Goal: Find specific page/section: Find specific page/section

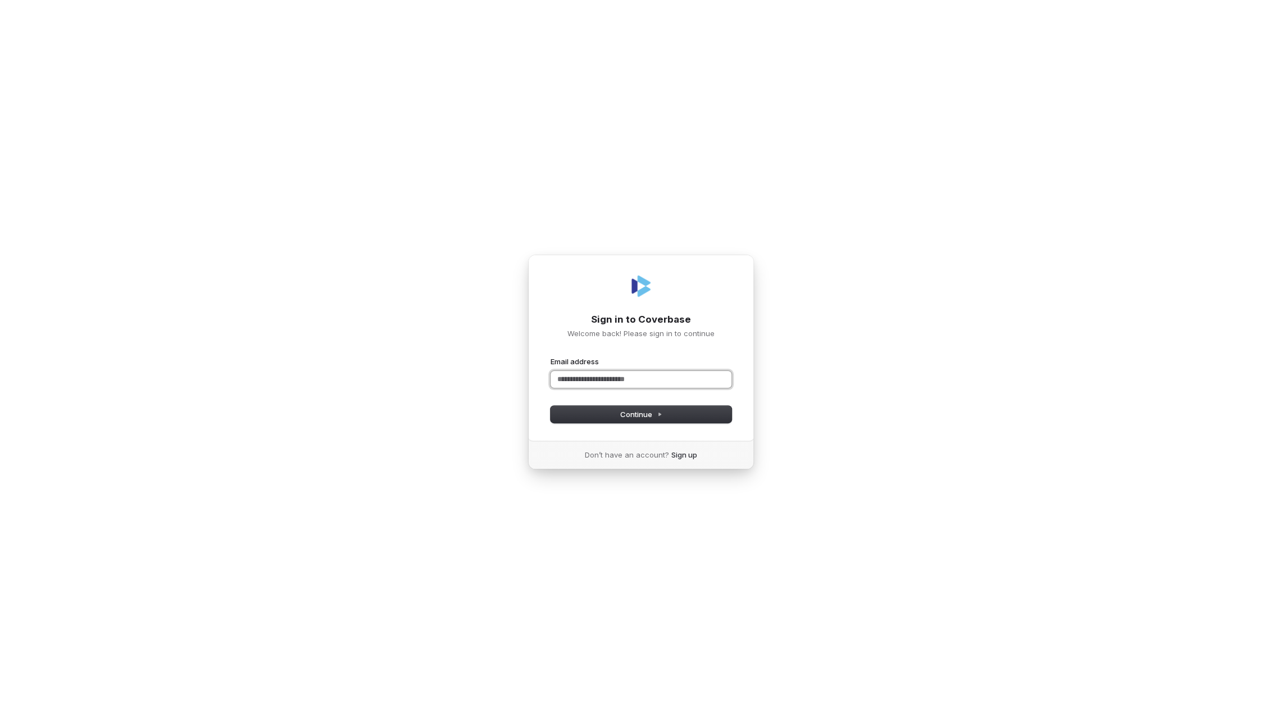
click at [598, 379] on input "Email address" at bounding box center [640, 379] width 181 height 17
drag, startPoint x: 604, startPoint y: 412, endPoint x: 586, endPoint y: 412, distance: 18.5
click at [604, 412] on button "Continue" at bounding box center [640, 414] width 181 height 17
type input "**********"
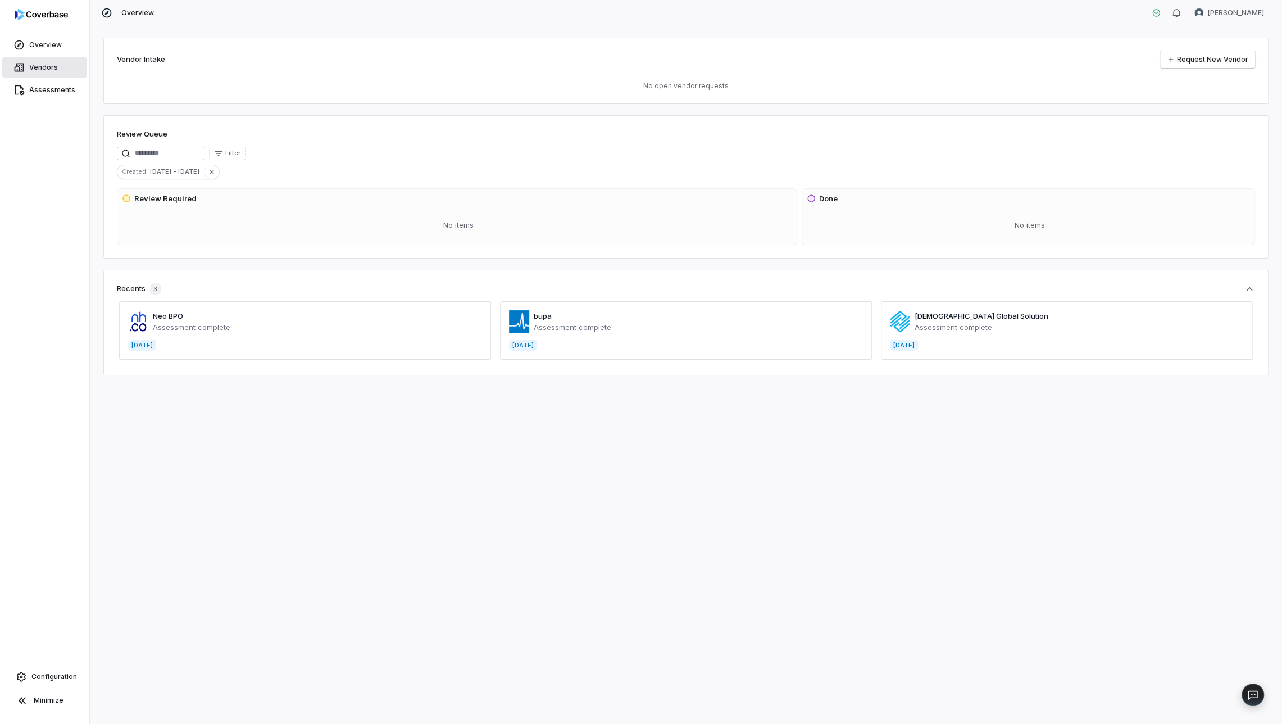
click at [36, 68] on span "Vendors" at bounding box center [43, 67] width 29 height 9
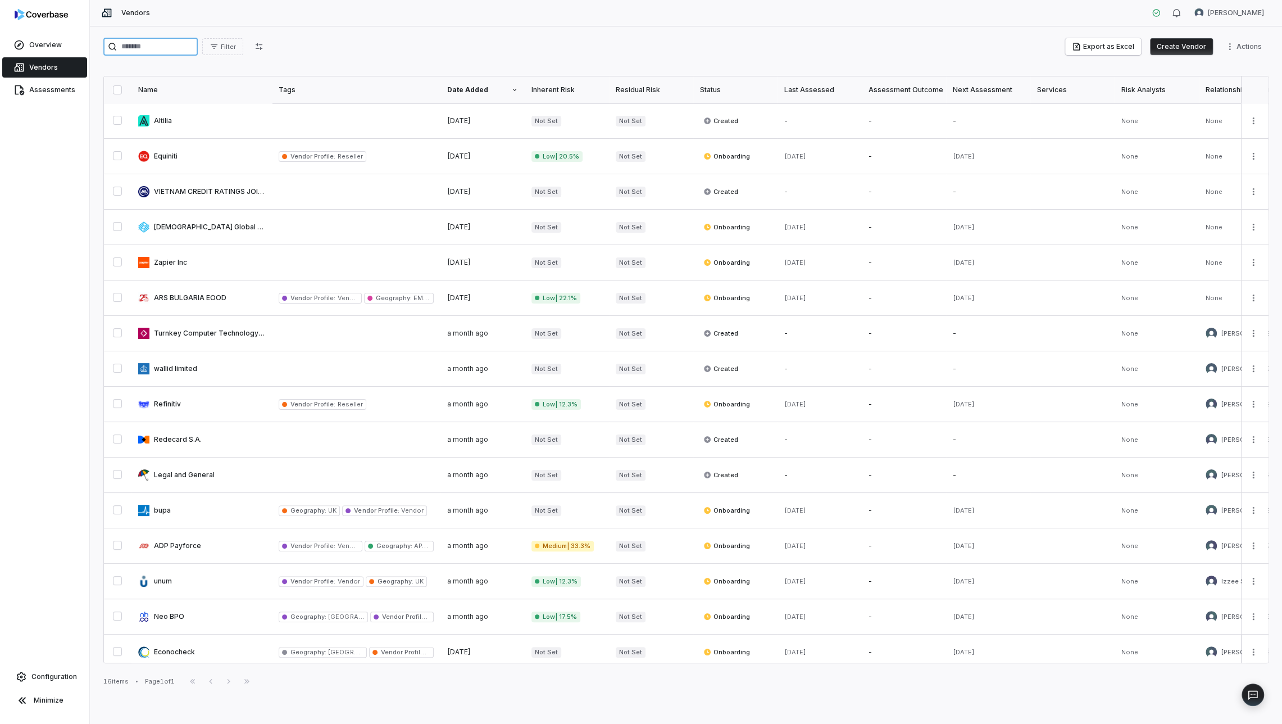
click at [144, 49] on input "search" at bounding box center [150, 47] width 94 height 18
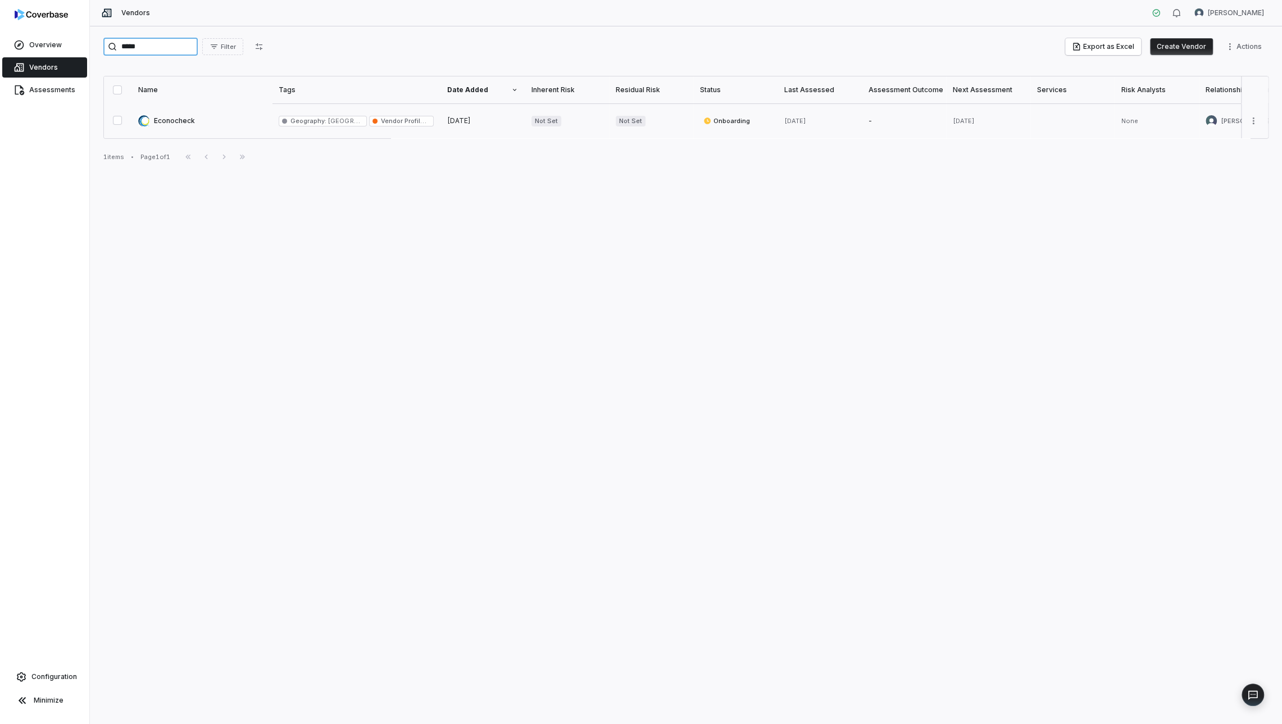
type input "*****"
click at [159, 119] on link at bounding box center [201, 120] width 140 height 35
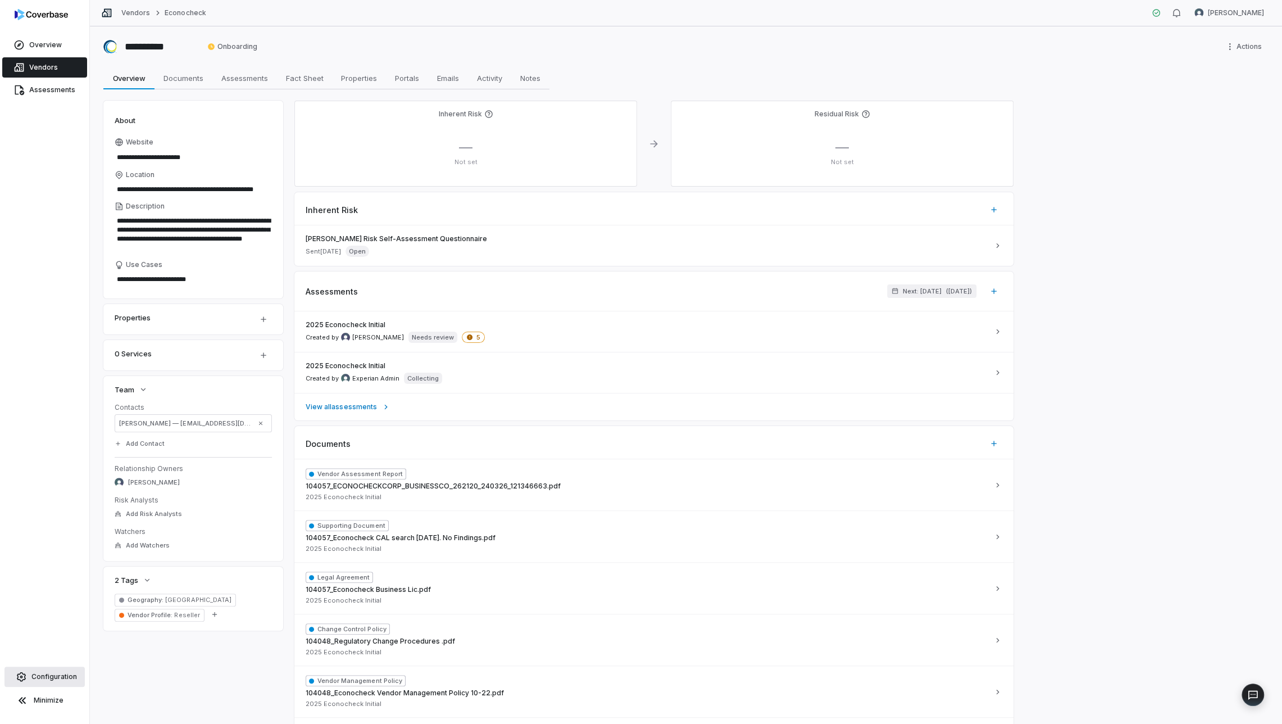
click at [40, 681] on link "Configuration" at bounding box center [44, 676] width 80 height 20
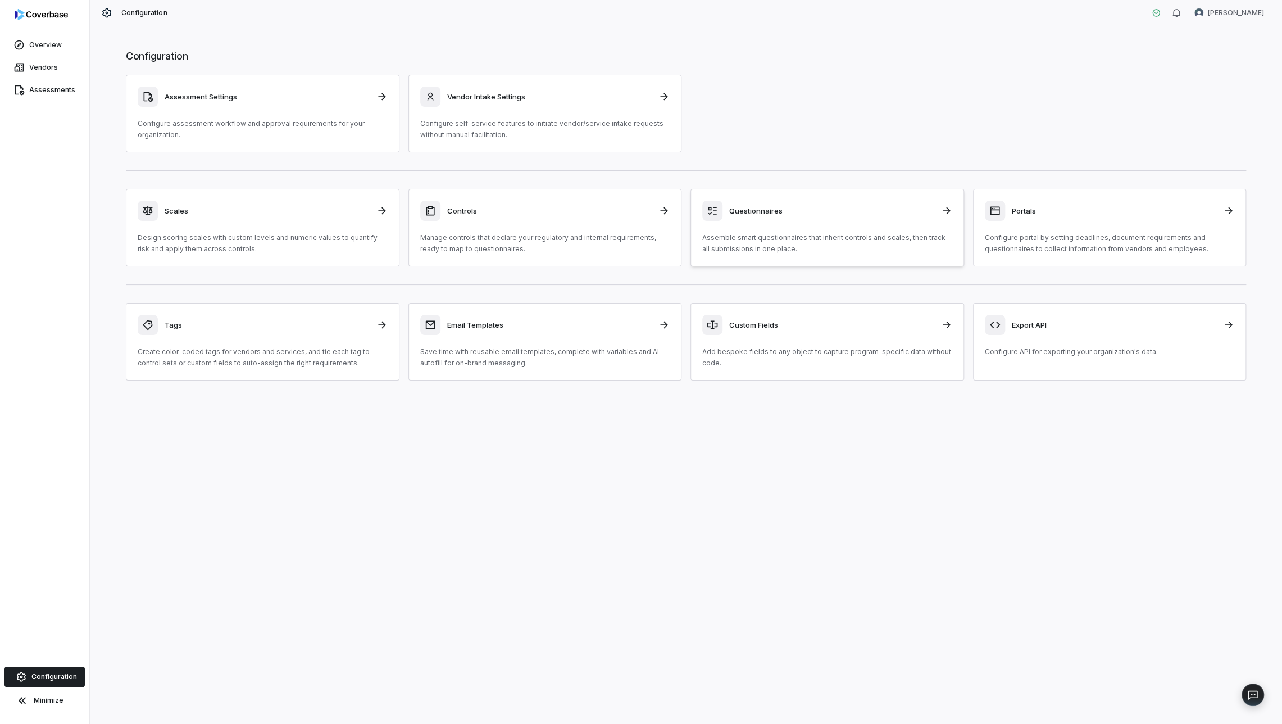
click at [732, 209] on h3 "Questionnaires" at bounding box center [831, 211] width 205 height 10
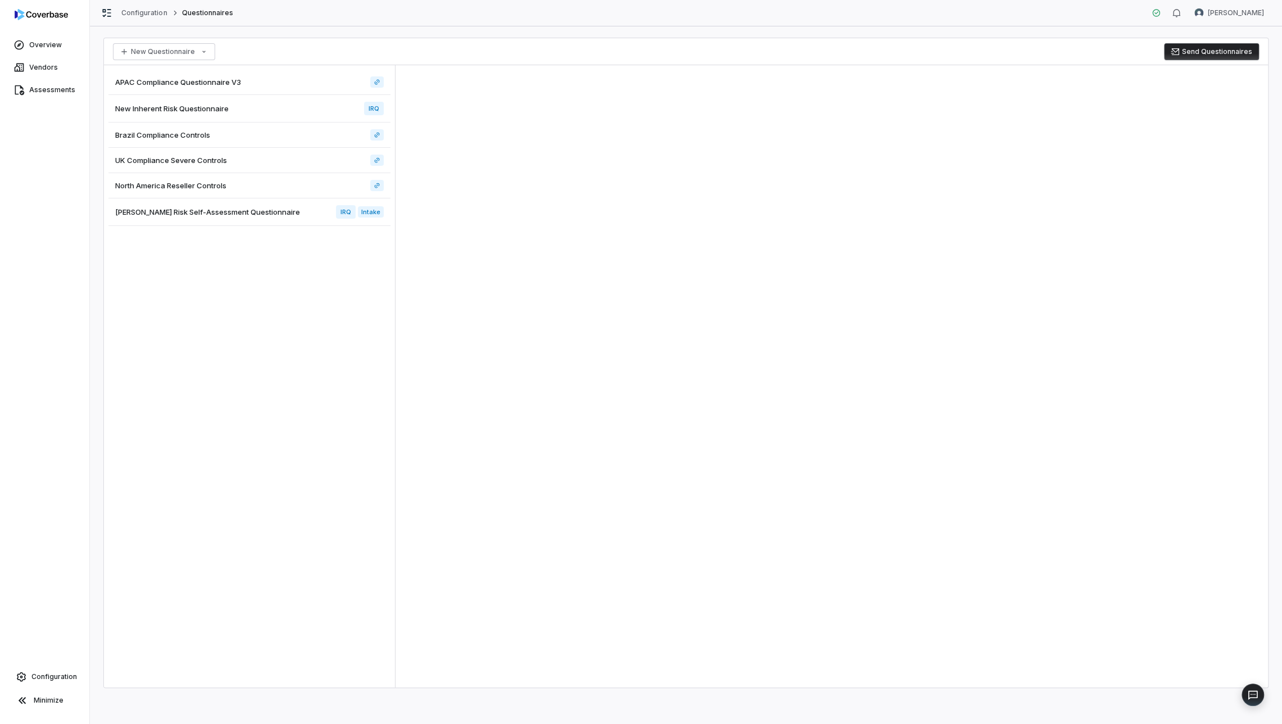
click at [179, 213] on span "Archer Risk Self-Assessment Questionnaire" at bounding box center [207, 212] width 185 height 10
